Goal: Use online tool/utility: Utilize a website feature to perform a specific function

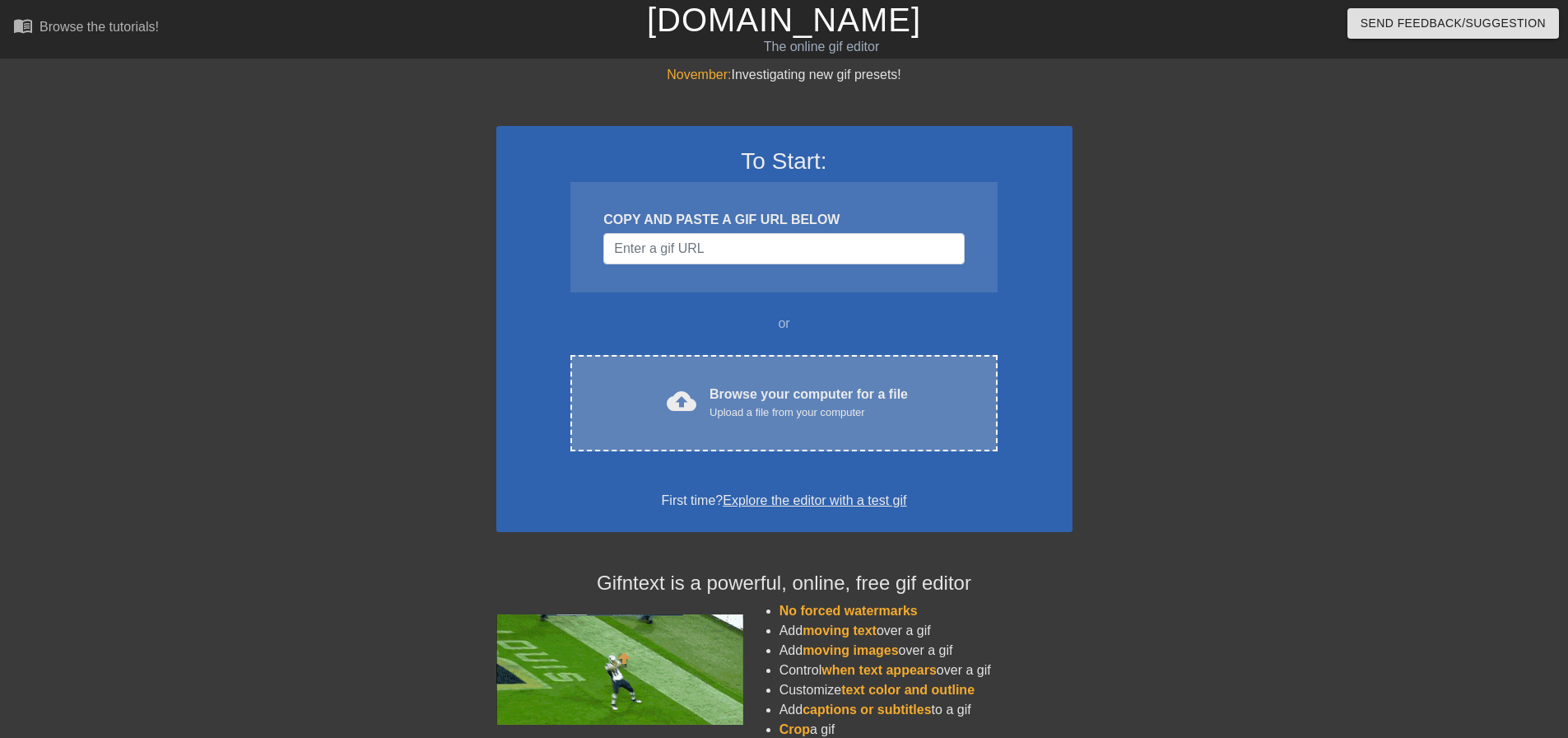
click at [778, 415] on div "Upload a file from your computer" at bounding box center [808, 413] width 198 height 17
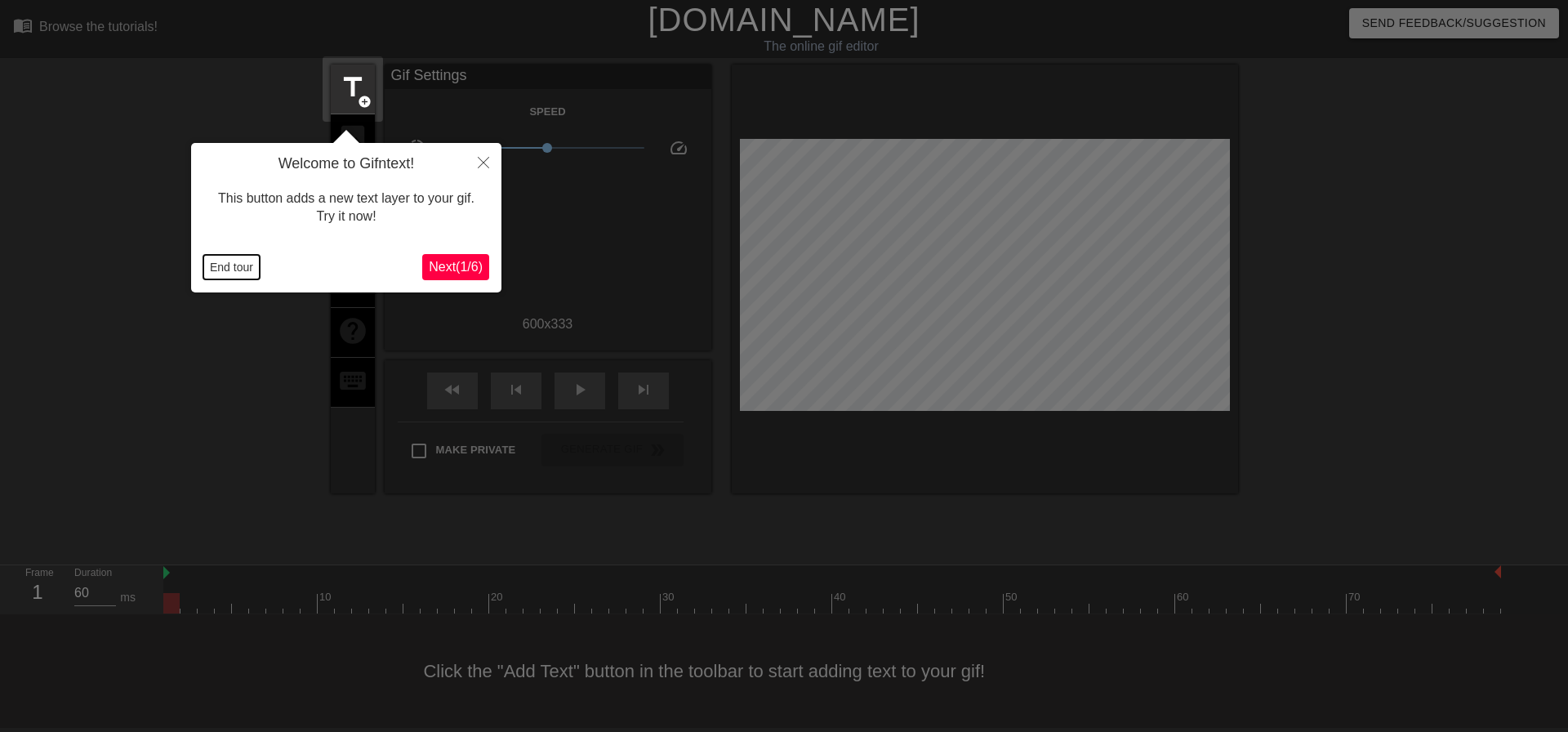
click at [222, 273] on button "End tour" at bounding box center [231, 267] width 57 height 24
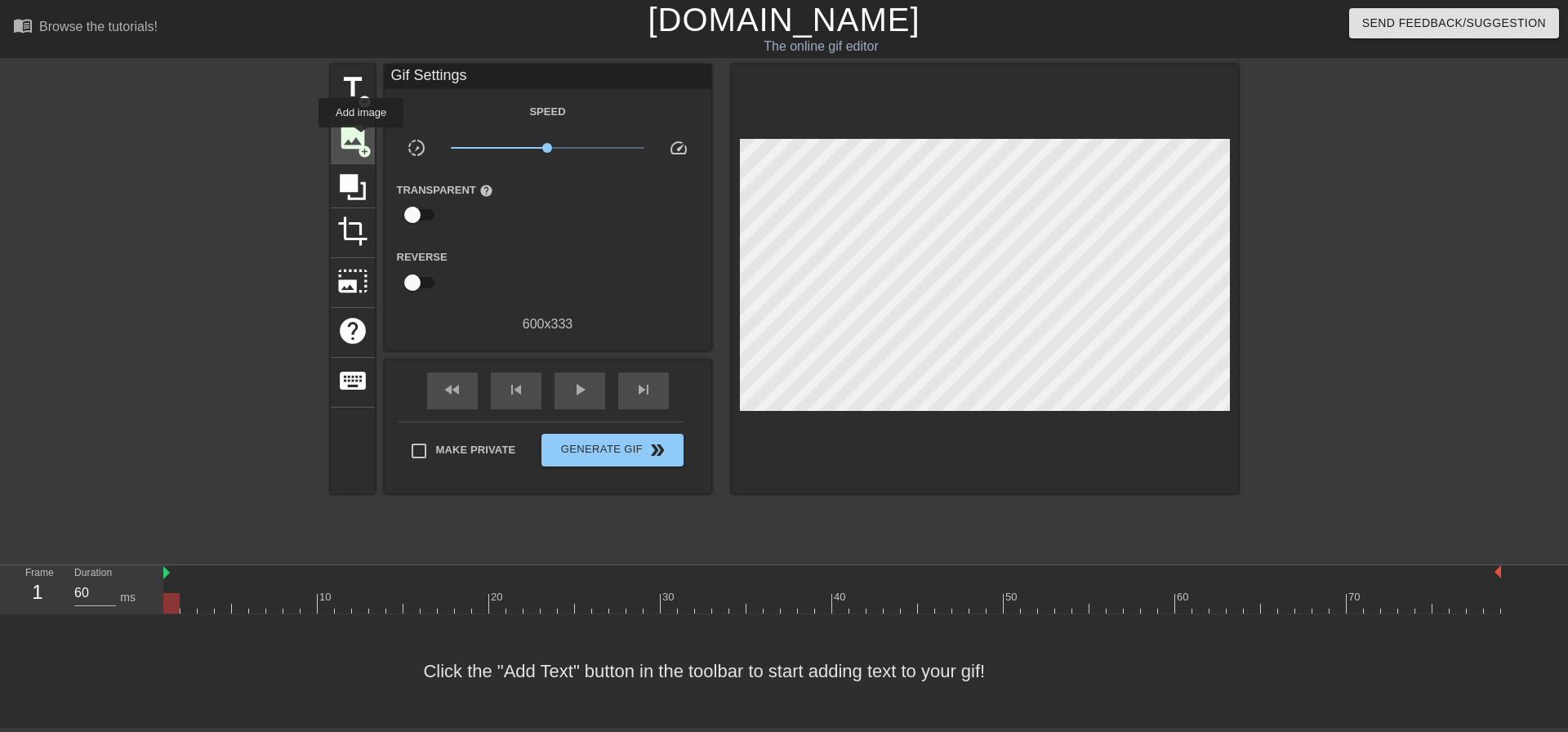
click at [361, 139] on span "image" at bounding box center [352, 137] width 31 height 31
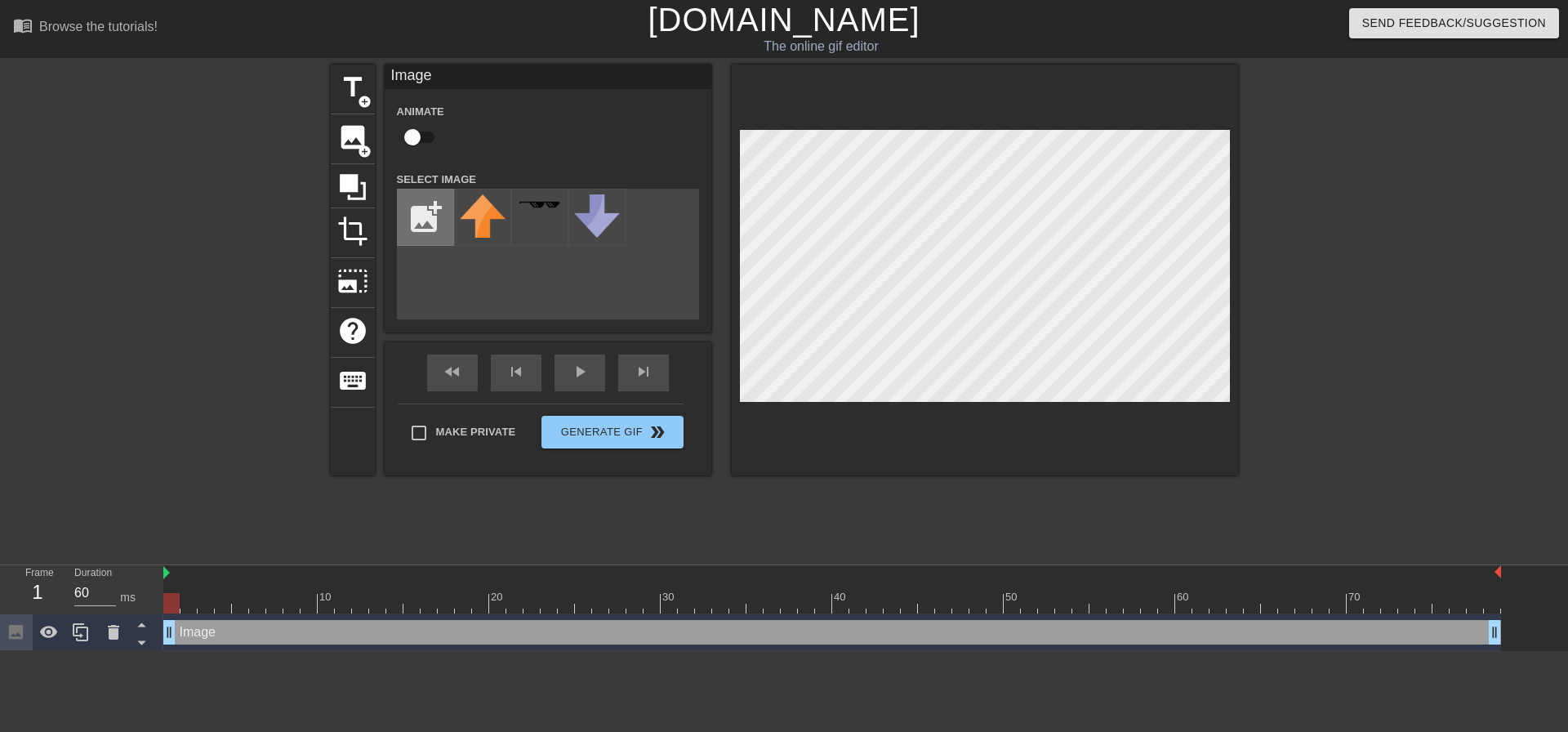
click at [425, 218] on input "file" at bounding box center [426, 217] width 56 height 56
type input "C:\fakepath\Baltimore_Ravens_logo.svg.png"
click at [488, 207] on img at bounding box center [482, 206] width 46 height 22
click at [429, 136] on input "checkbox" at bounding box center [412, 137] width 93 height 31
checkbox input "true"
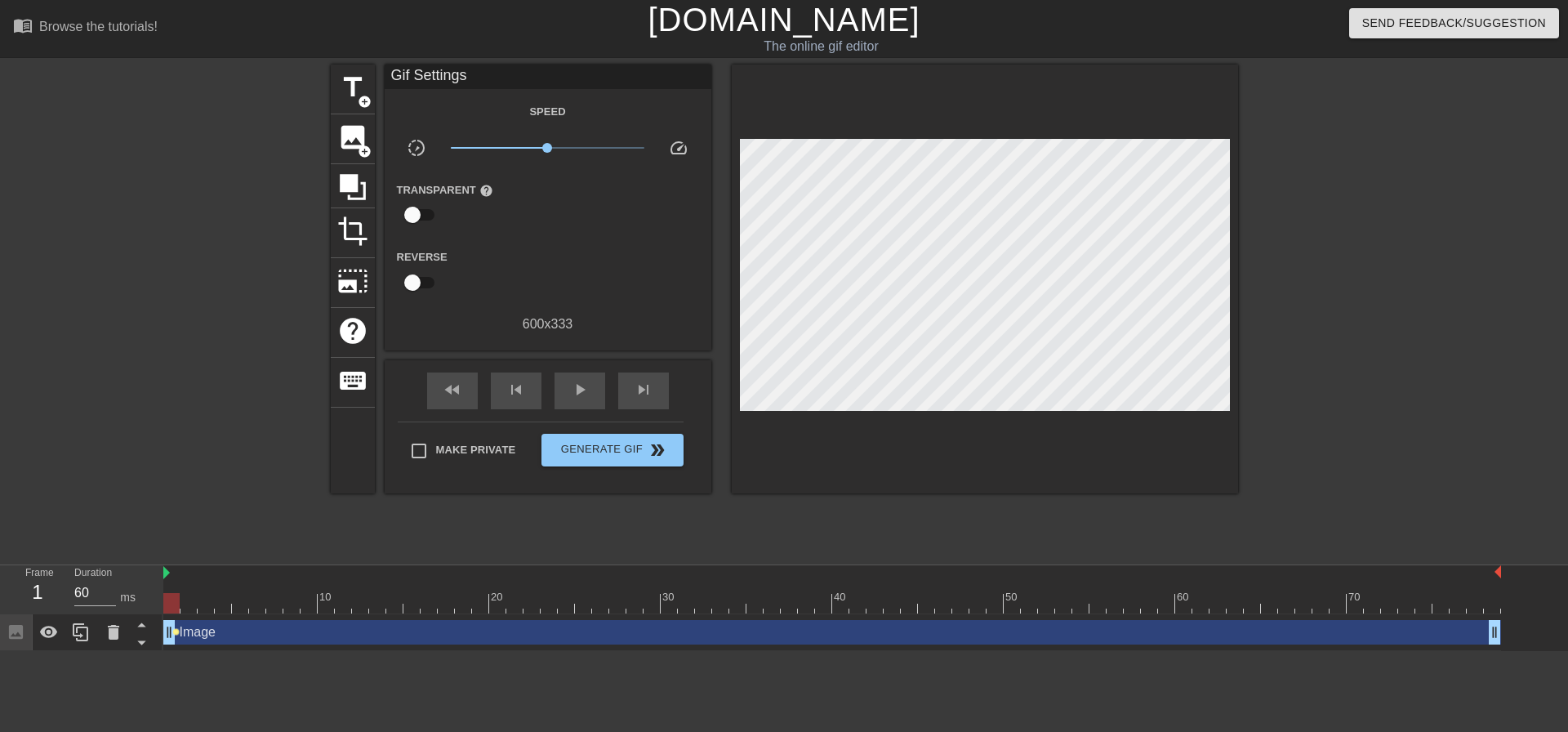
click at [175, 634] on span "lens" at bounding box center [176, 631] width 7 height 7
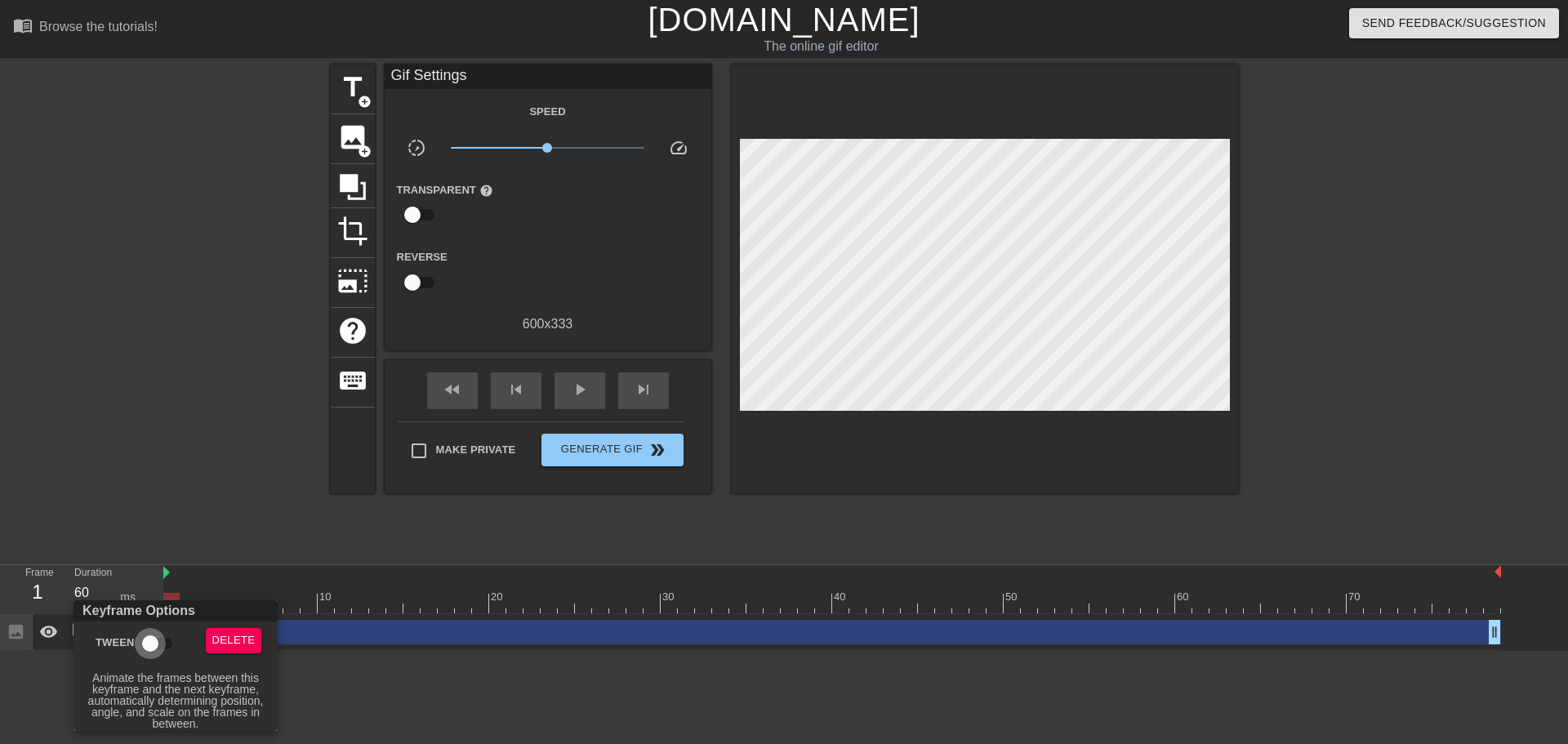
click at [167, 638] on input "Tween" at bounding box center [150, 643] width 93 height 31
checkbox input "true"
click at [261, 480] on div at bounding box center [784, 372] width 1568 height 744
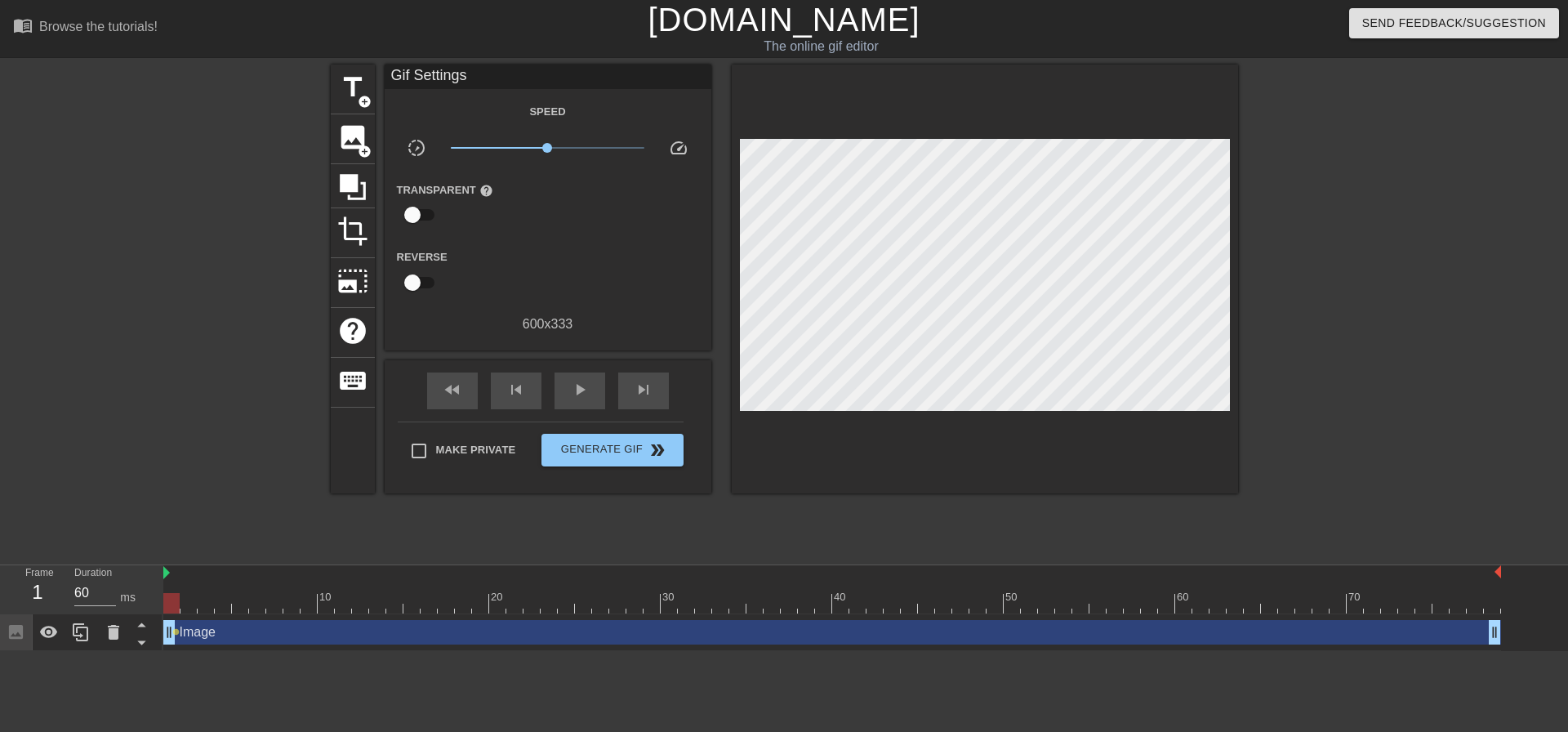
click at [276, 616] on div "Image drag_handle drag_handle lens" at bounding box center [831, 631] width 1338 height 36
click at [280, 604] on div at bounding box center [831, 603] width 1338 height 20
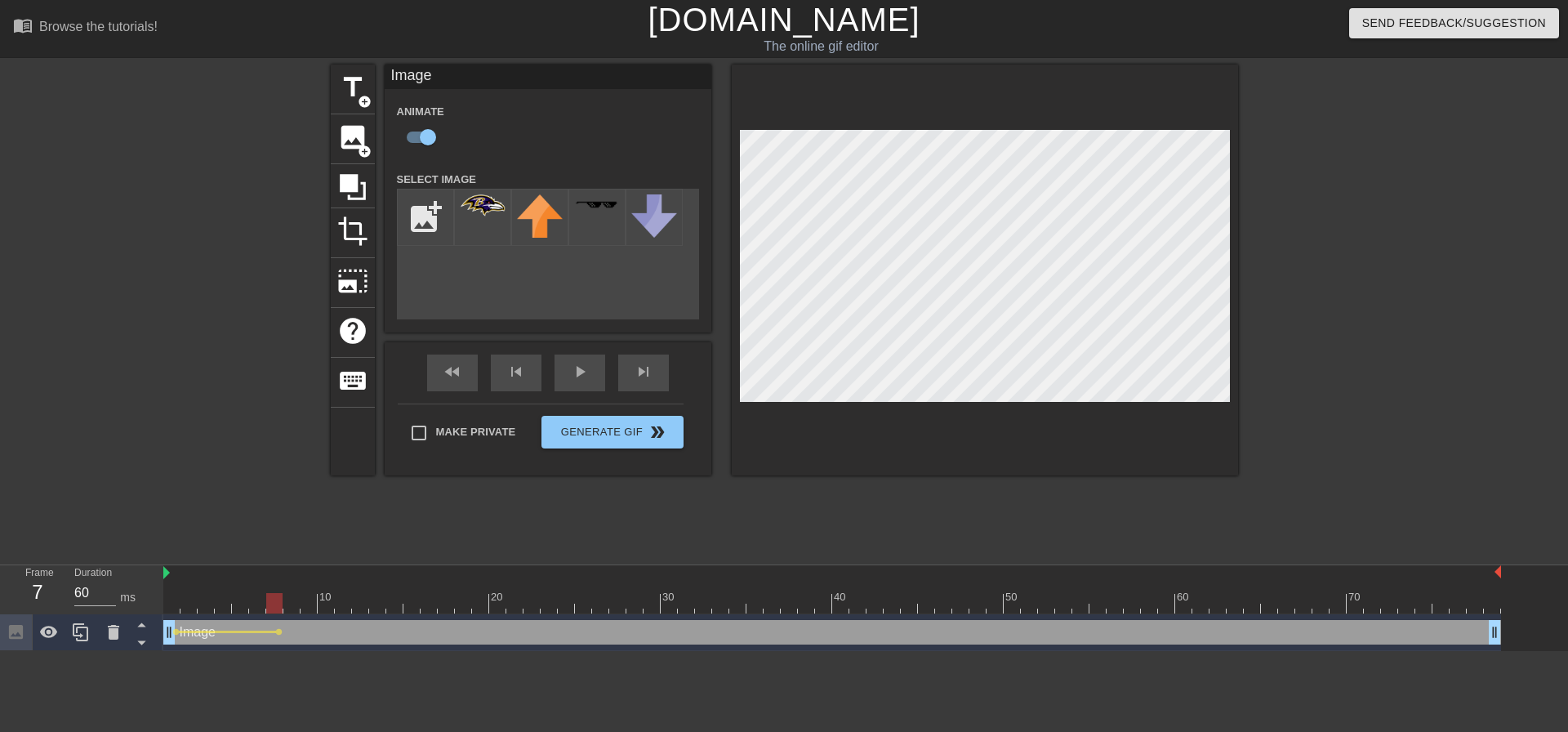
click at [365, 606] on div at bounding box center [831, 603] width 1338 height 20
click at [466, 609] on div at bounding box center [831, 603] width 1338 height 20
click at [609, 609] on div at bounding box center [831, 603] width 1338 height 20
click at [712, 599] on div at bounding box center [831, 603] width 1338 height 20
click at [814, 608] on div at bounding box center [831, 603] width 1338 height 20
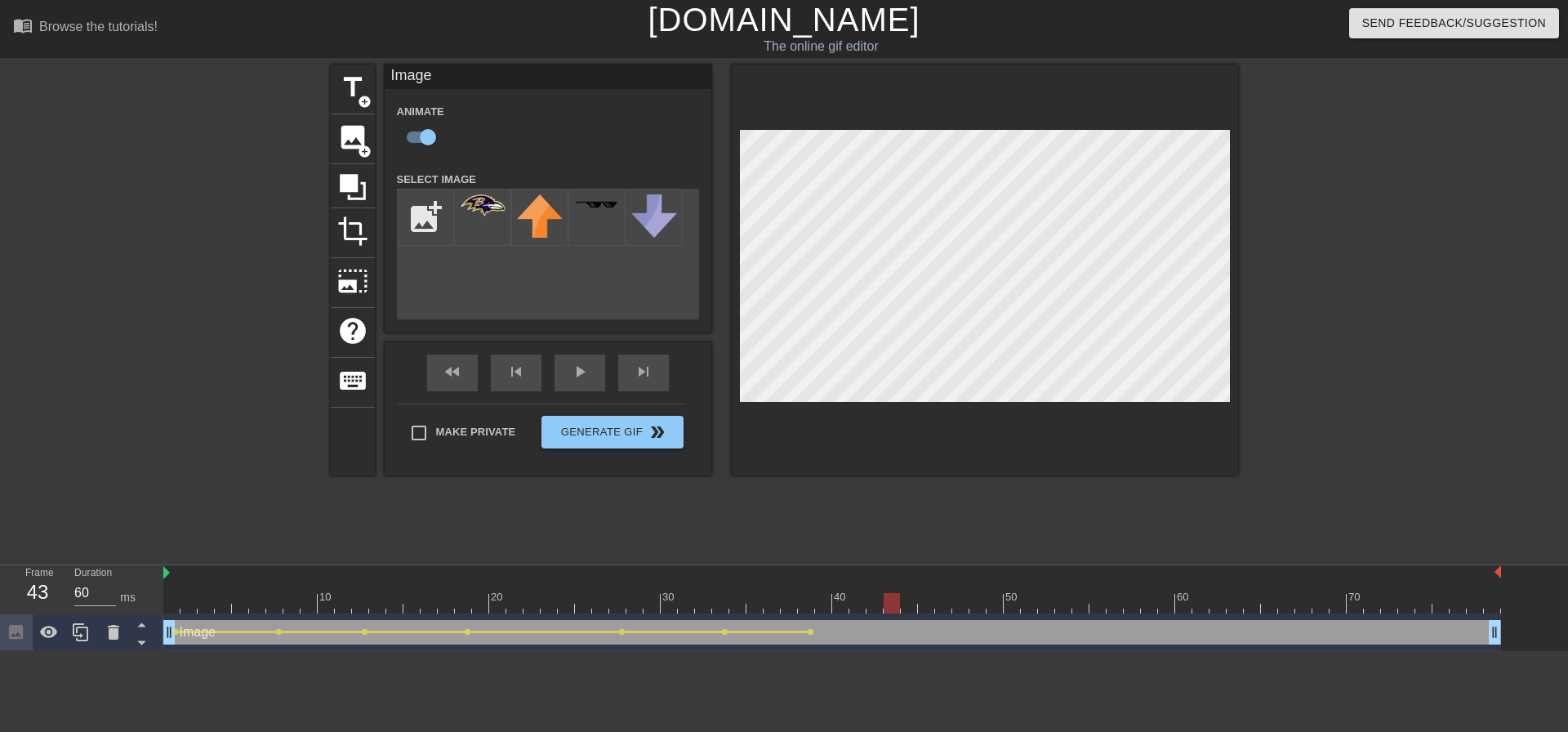
click at [888, 600] on div at bounding box center [831, 603] width 1338 height 20
click at [932, 606] on div at bounding box center [831, 603] width 1338 height 20
click at [978, 609] on div at bounding box center [831, 603] width 1338 height 20
click at [1054, 605] on div at bounding box center [831, 603] width 1338 height 20
click at [1005, 608] on div at bounding box center [831, 603] width 1338 height 20
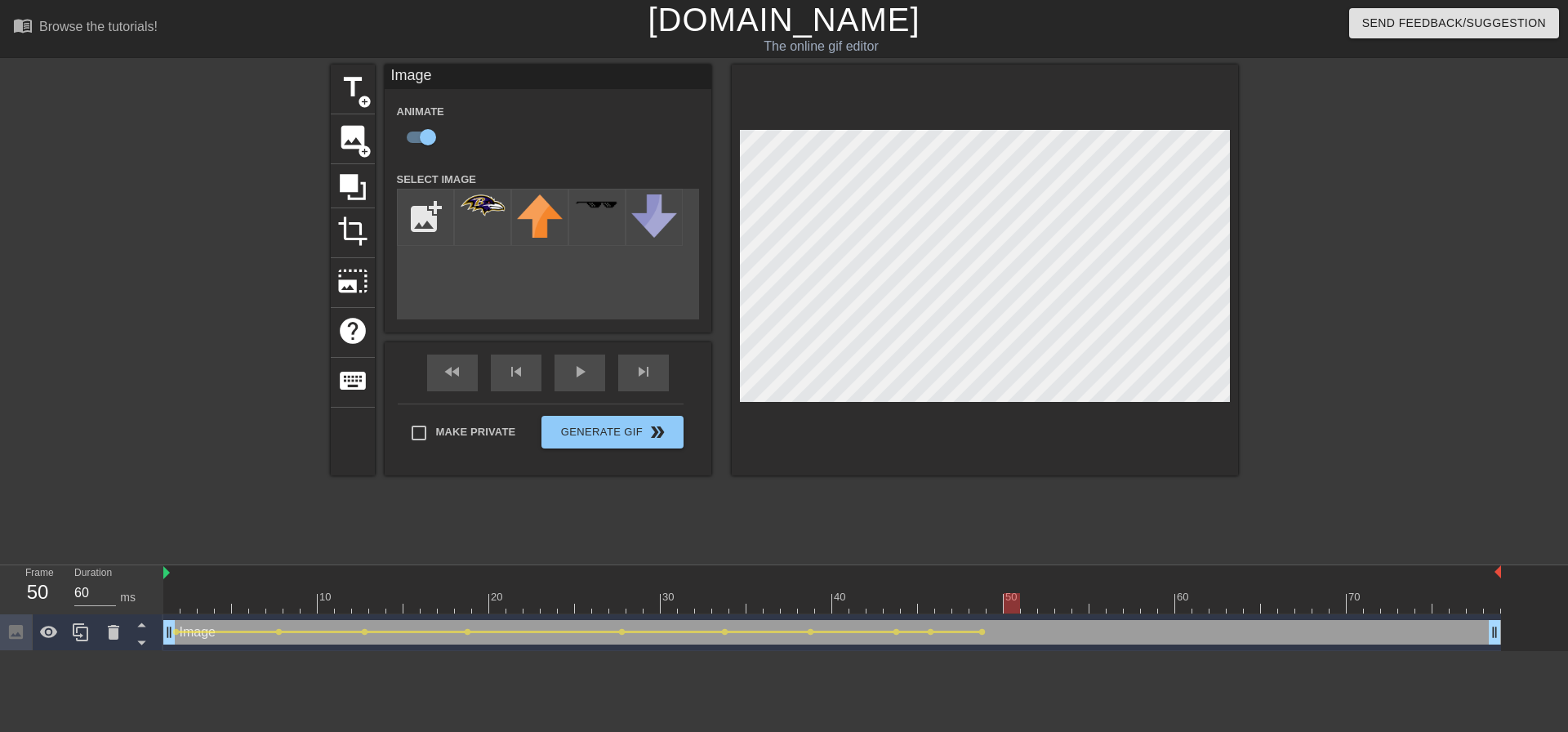
click at [992, 609] on div at bounding box center [831, 603] width 1338 height 20
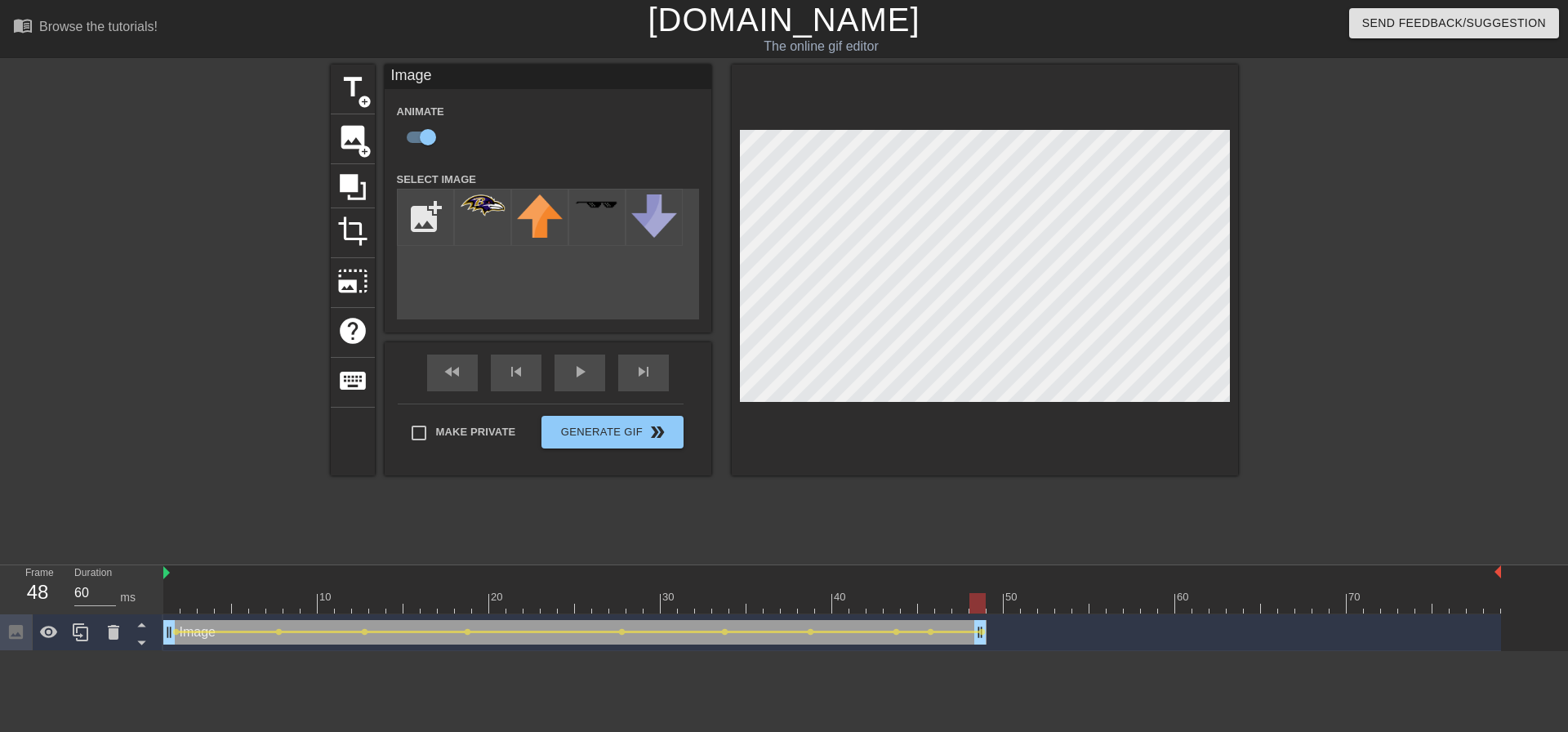
drag, startPoint x: 1491, startPoint y: 628, endPoint x: 980, endPoint y: 657, distance: 511.8
click at [980, 651] on html "menu_book Browse the tutorials! [DOMAIN_NAME] The online gif editor Send Feedba…" at bounding box center [784, 325] width 1568 height 651
click at [741, 607] on div at bounding box center [831, 603] width 1338 height 20
click at [588, 369] on div "fast_rewind skip_previous play_arrow skip_next" at bounding box center [548, 373] width 266 height 61
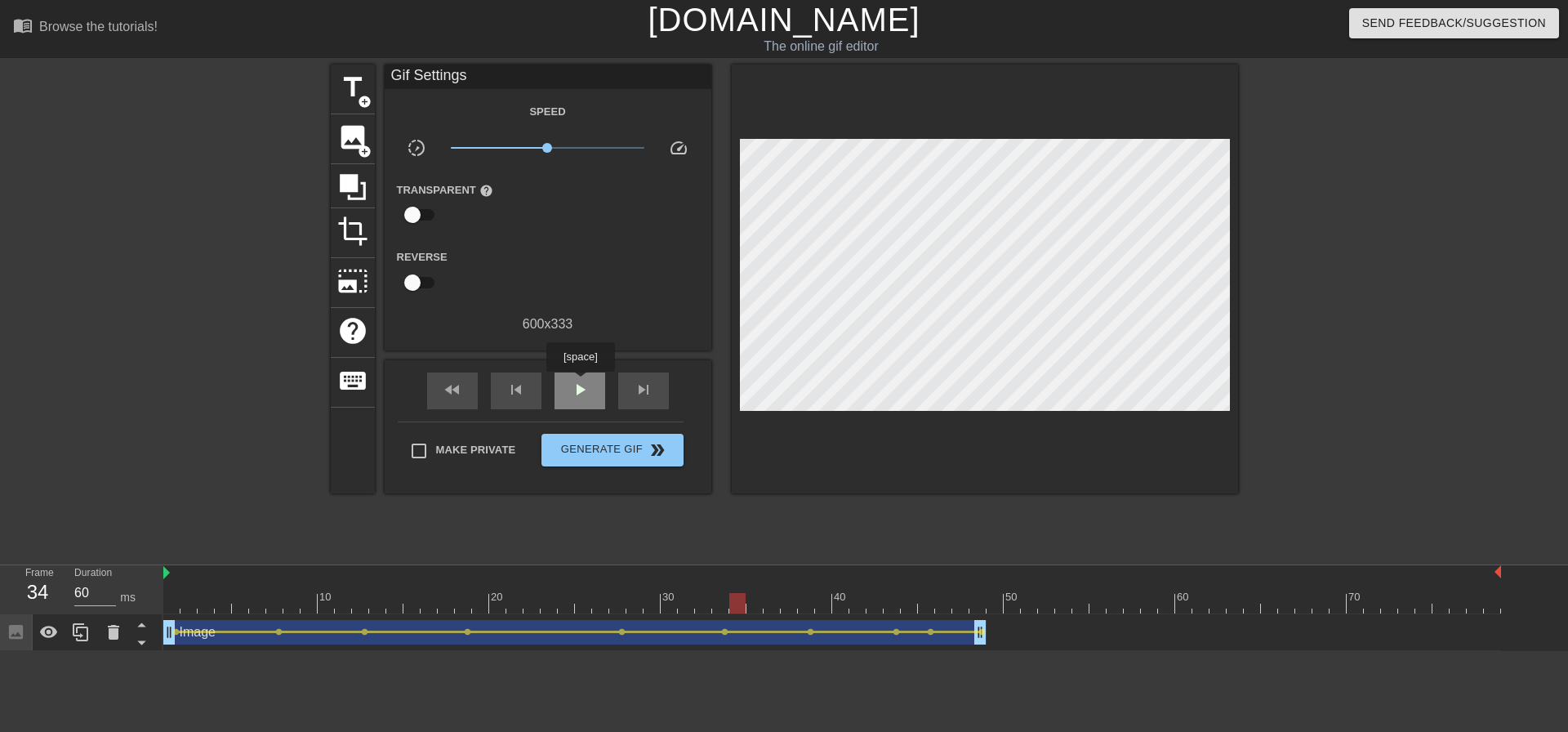
click at [580, 383] on span "play_arrow" at bounding box center [579, 389] width 20 height 20
click at [551, 607] on div at bounding box center [831, 603] width 1338 height 20
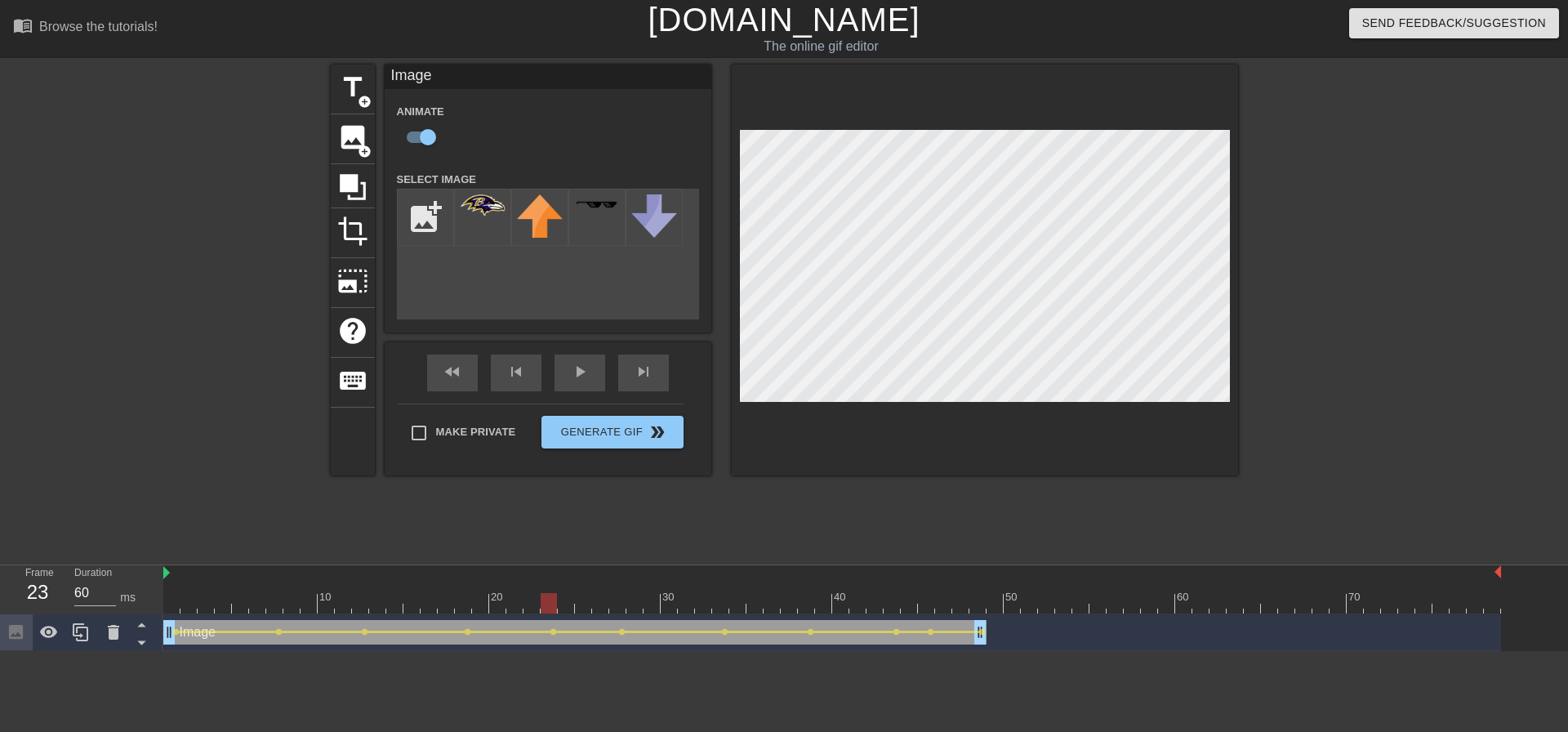
click at [418, 584] on div at bounding box center [412, 591] width 17 height 20
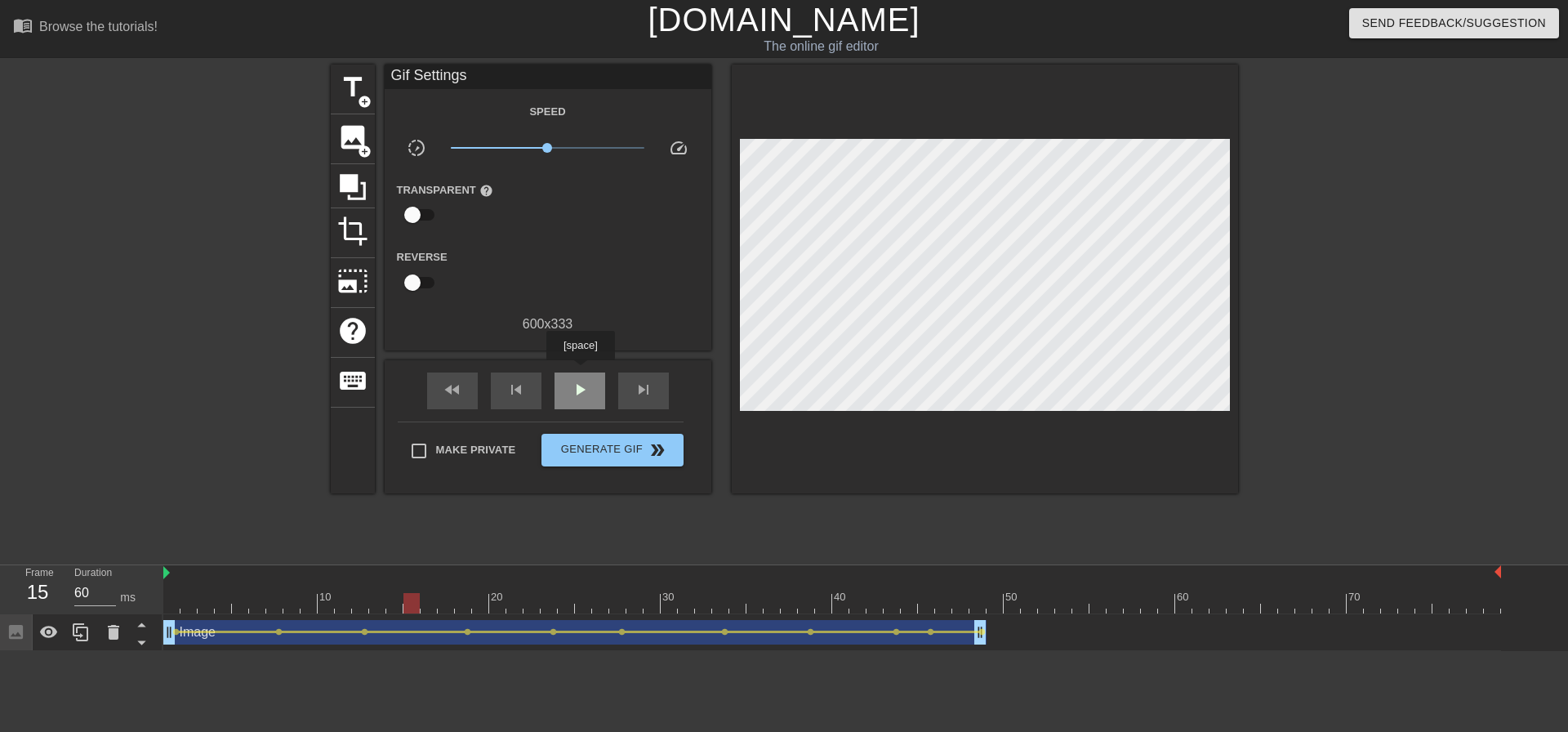
click at [580, 373] on div "play_arrow" at bounding box center [579, 390] width 50 height 36
click at [580, 389] on span "pause" at bounding box center [579, 389] width 20 height 20
click at [580, 389] on span "play_arrow" at bounding box center [579, 389] width 20 height 20
click at [457, 453] on span "Make Private" at bounding box center [476, 450] width 80 height 17
click at [436, 453] on input "Make Private" at bounding box center [418, 451] width 34 height 34
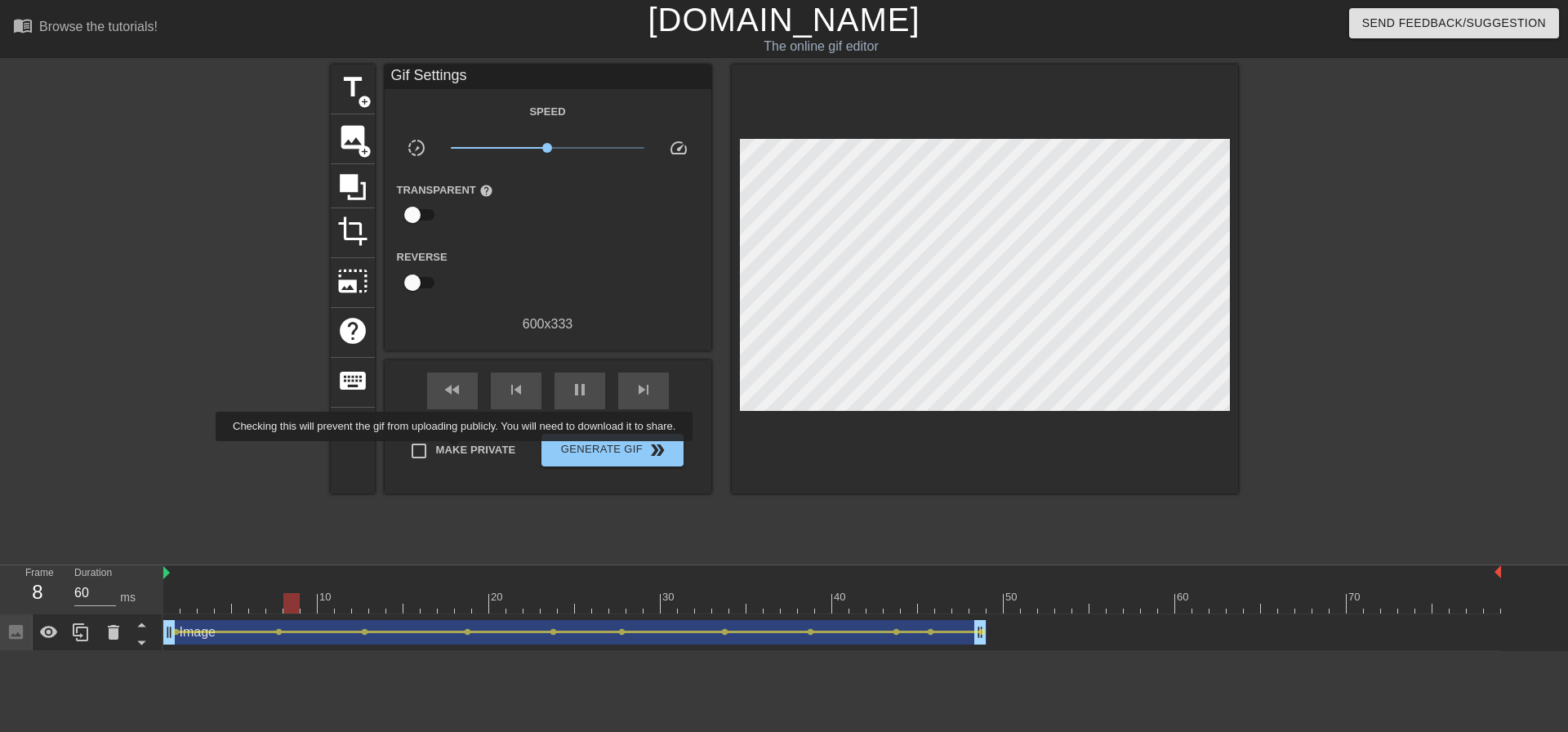
checkbox input "true"
click at [594, 449] on span "Generate Gif double_arrow" at bounding box center [612, 450] width 128 height 20
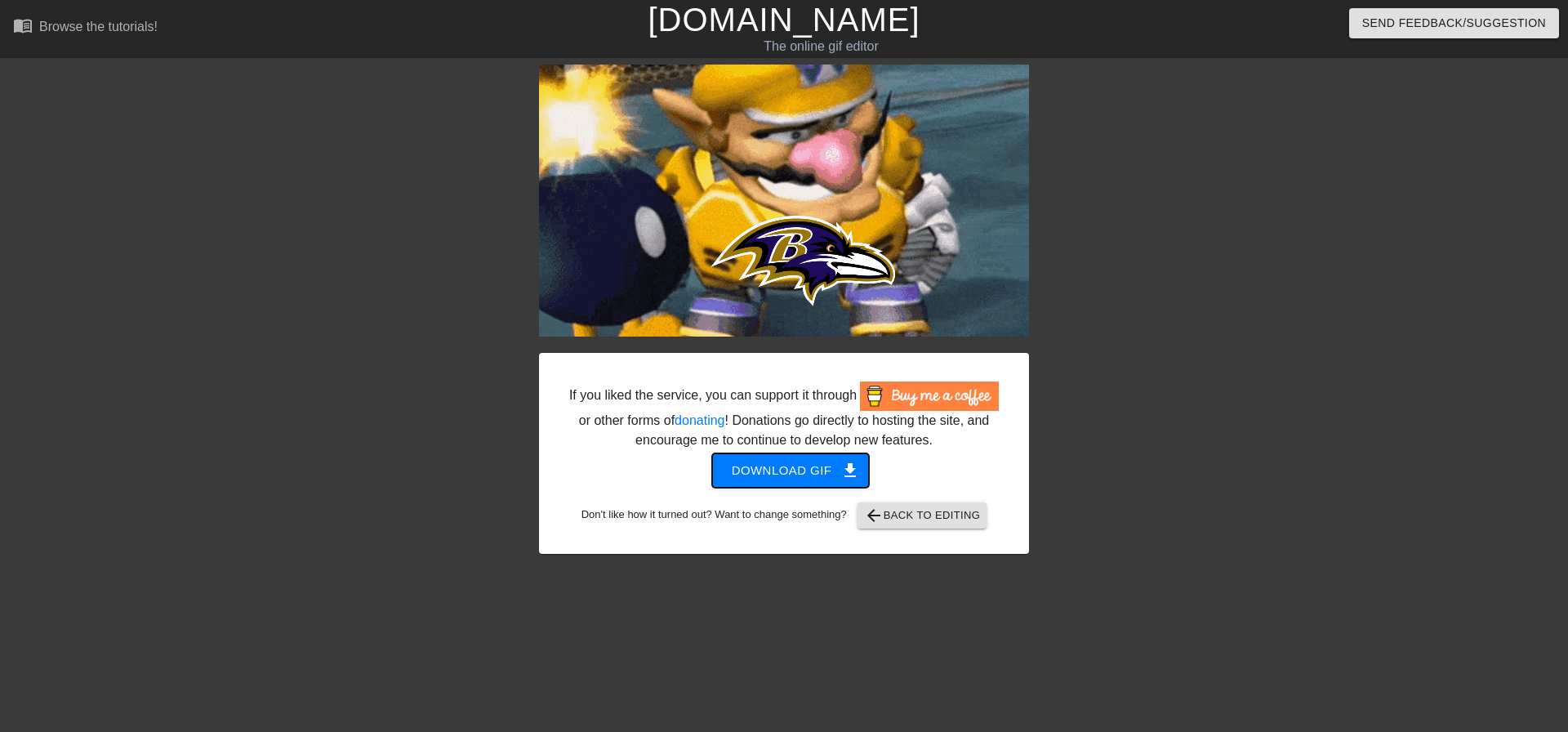
click at [753, 478] on span "Download gif get_app" at bounding box center [791, 470] width 118 height 21
